Goal: Navigation & Orientation: Find specific page/section

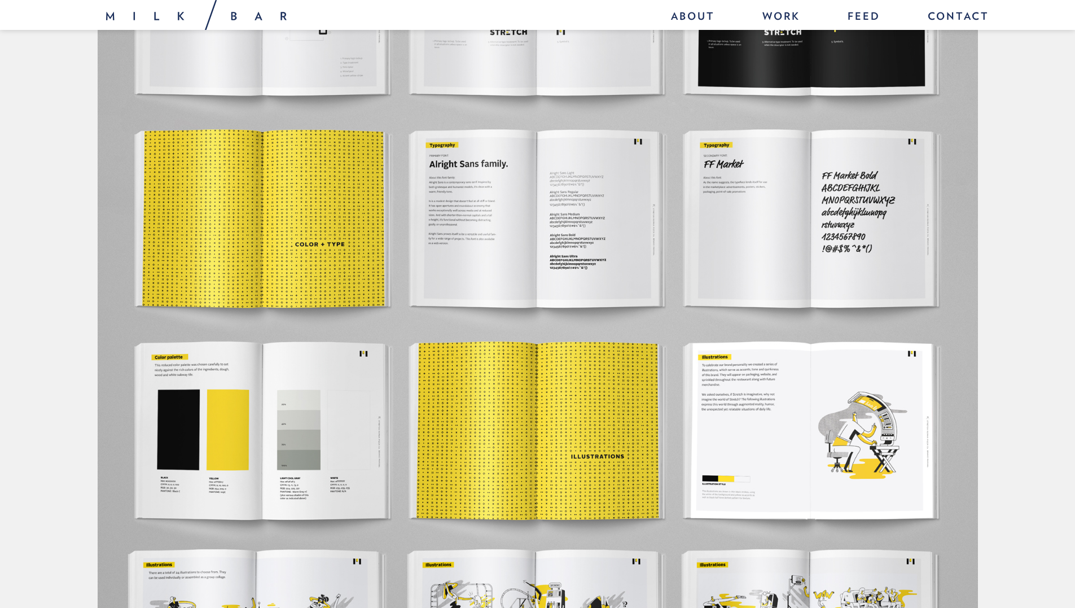
scroll to position [2257, 0]
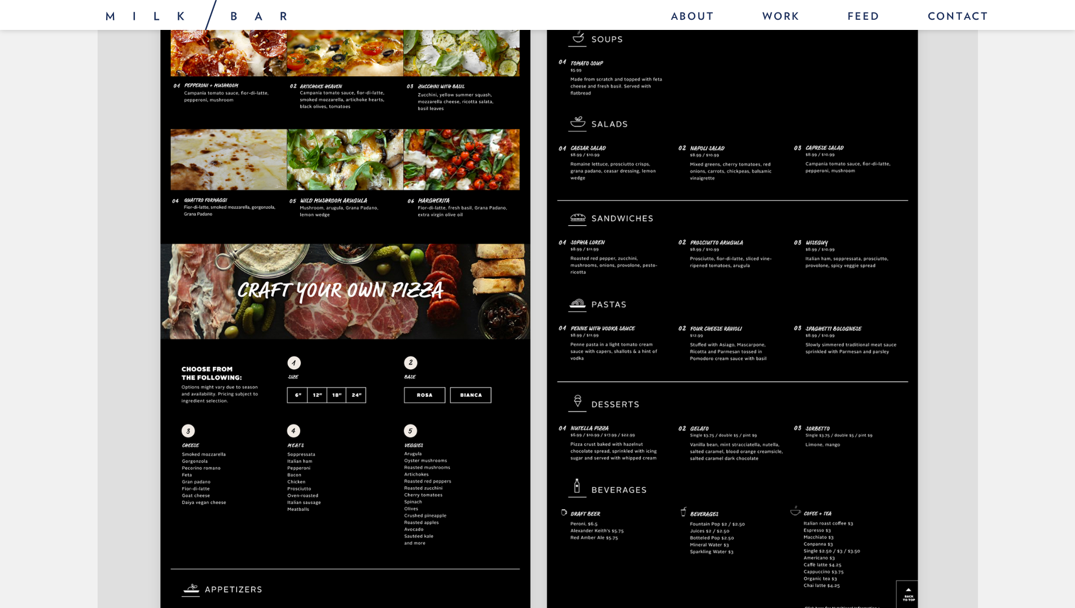
scroll to position [12012, 0]
